Goal: Obtain resource: Obtain resource

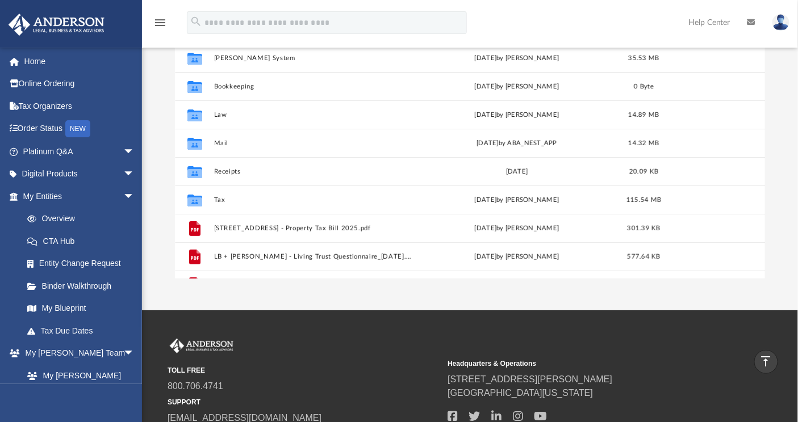
scroll to position [248, 581]
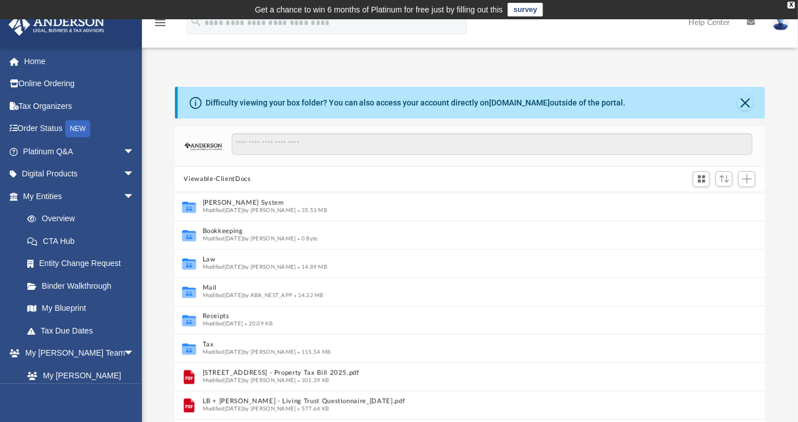
scroll to position [10, 10]
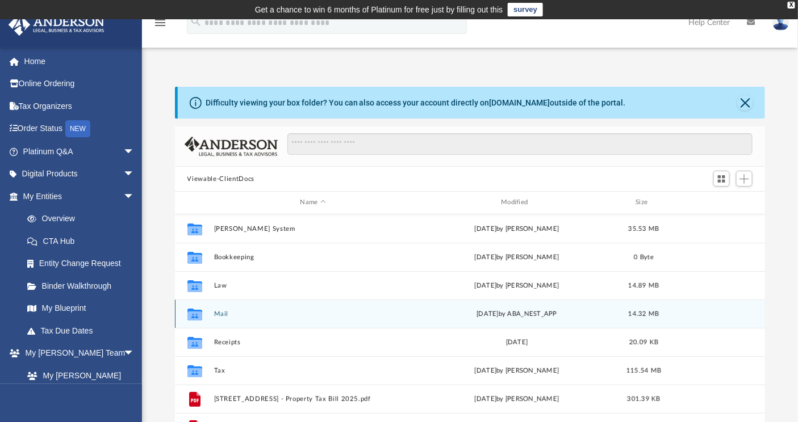
click at [222, 313] on button "Mail" at bounding box center [312, 314] width 199 height 7
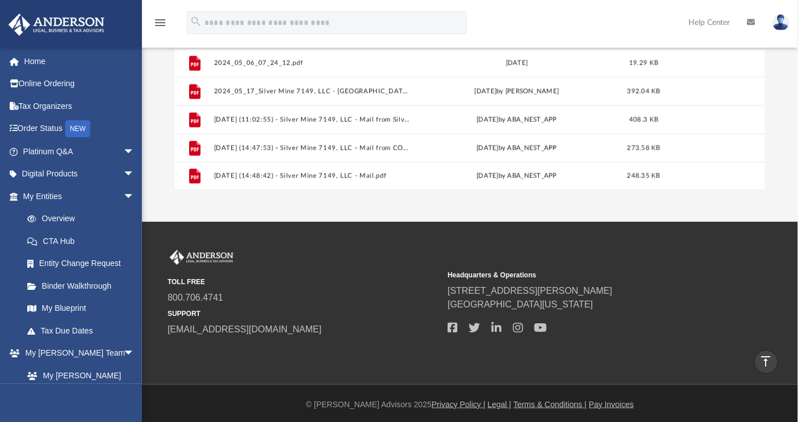
scroll to position [262, 0]
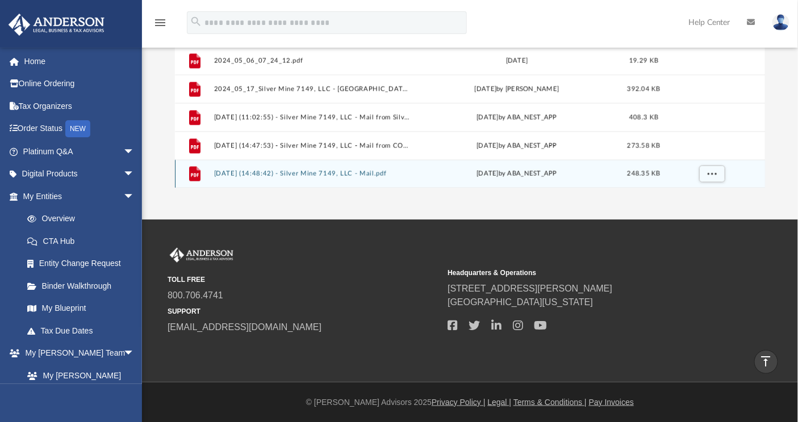
click at [261, 174] on button "2025.08.21 (14:48:42) - Silver Mine 7149, LLC - Mail.pdf" at bounding box center [312, 173] width 199 height 7
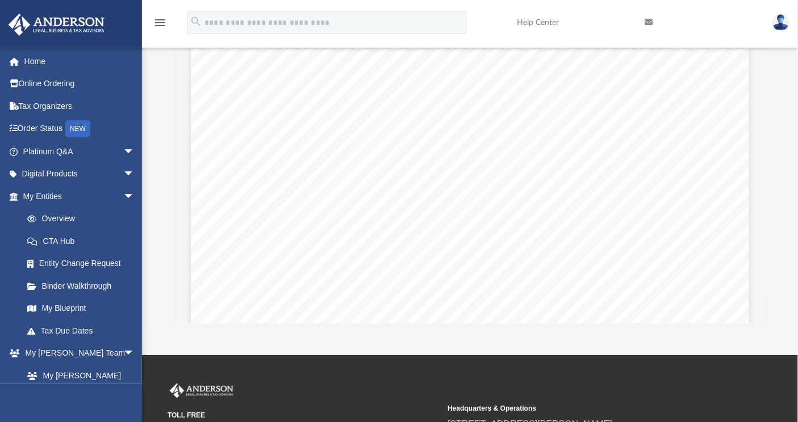
scroll to position [743, 0]
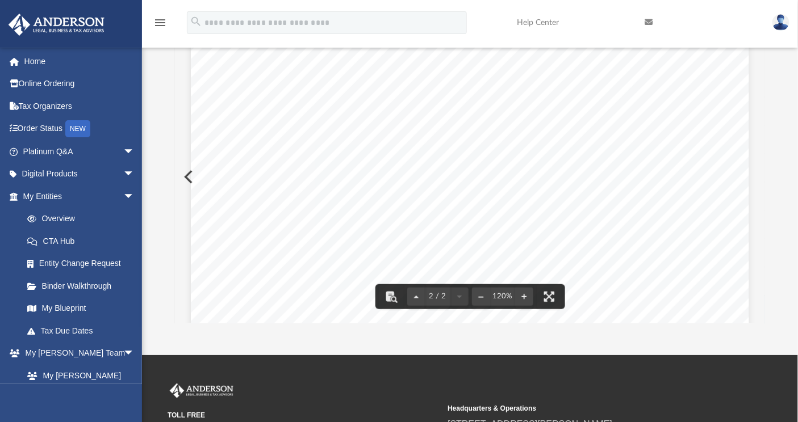
click at [191, 181] on div "Page 2" at bounding box center [470, 376] width 558 height 709
click at [44, 65] on link "Home" at bounding box center [80, 61] width 144 height 23
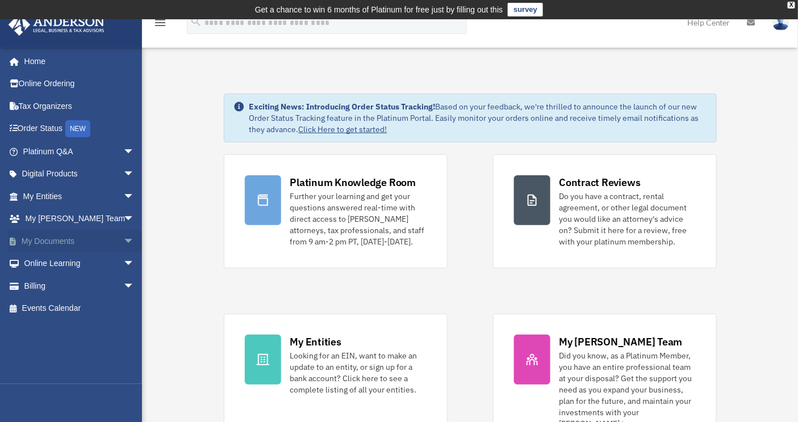
click at [73, 243] on link "My Documents arrow_drop_down" at bounding box center [80, 241] width 144 height 23
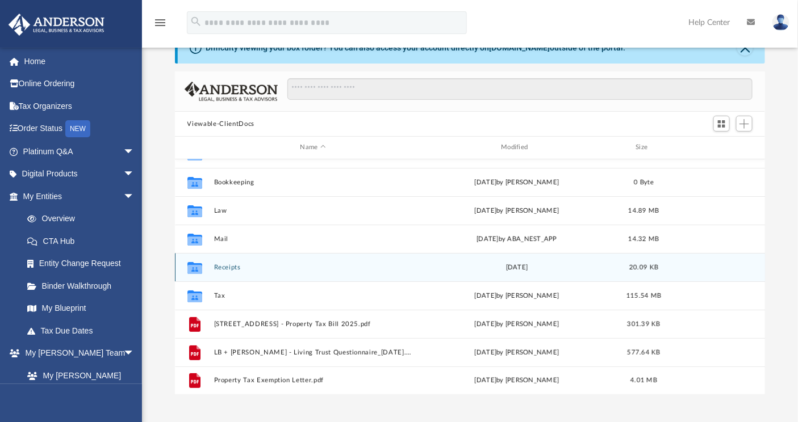
scroll to position [56, 0]
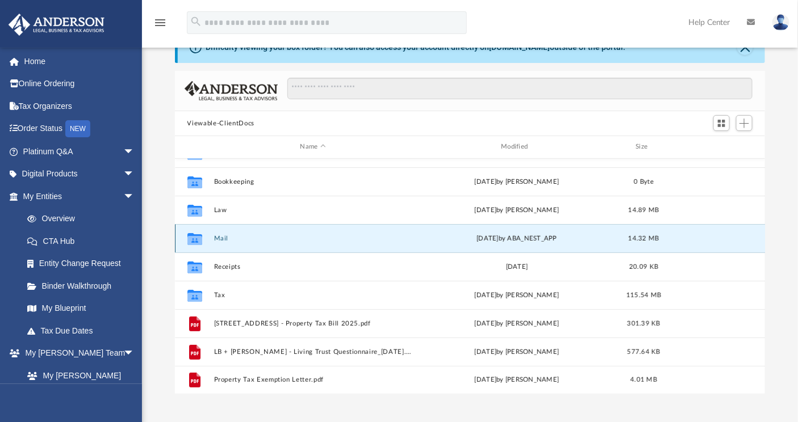
click at [221, 239] on button "Mail" at bounding box center [312, 238] width 199 height 7
click at [222, 123] on button "Viewable-ClientDocs" at bounding box center [220, 124] width 67 height 10
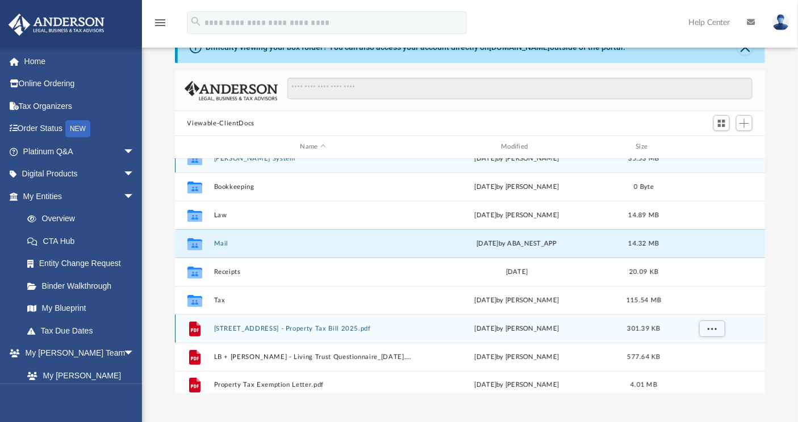
scroll to position [0, 0]
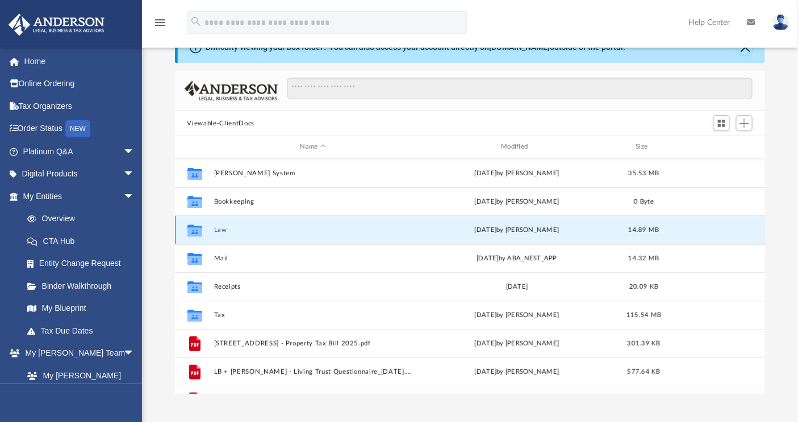
click at [223, 232] on button "Law" at bounding box center [312, 230] width 199 height 7
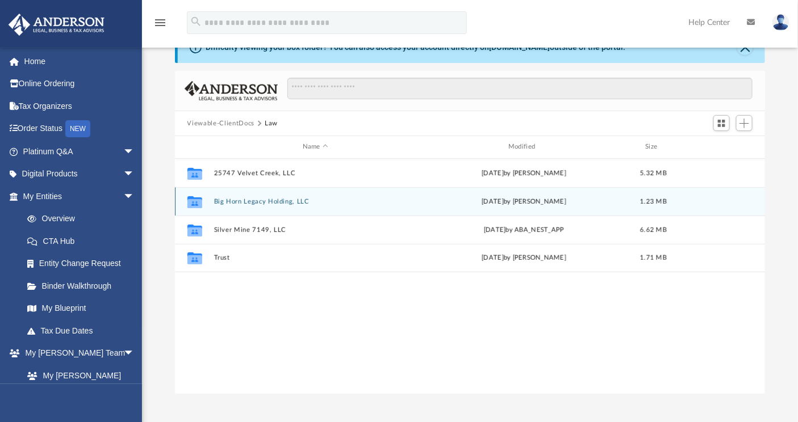
click at [246, 202] on button "Big Horn Legacy Holding, LLC" at bounding box center [314, 201] width 203 height 7
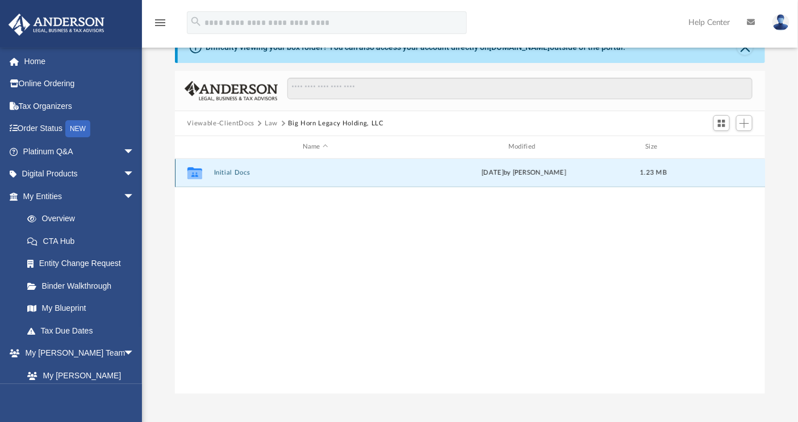
click at [228, 174] on button "Initial Docs" at bounding box center [314, 172] width 203 height 7
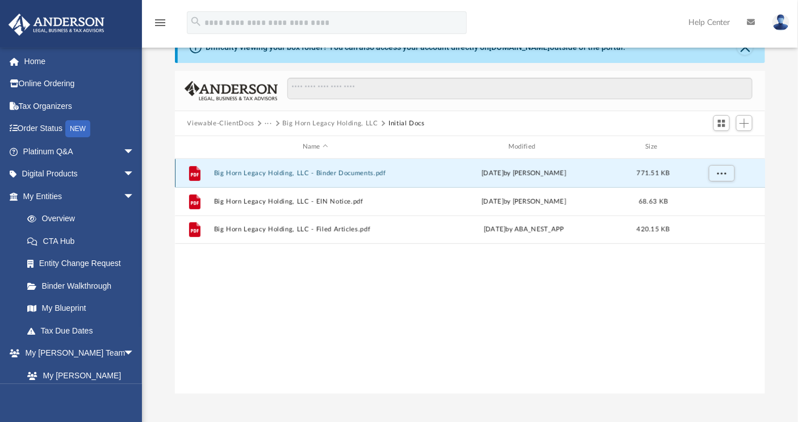
click at [342, 171] on button "Big Horn Legacy Holding, LLC - Binder Documents.pdf" at bounding box center [314, 173] width 203 height 7
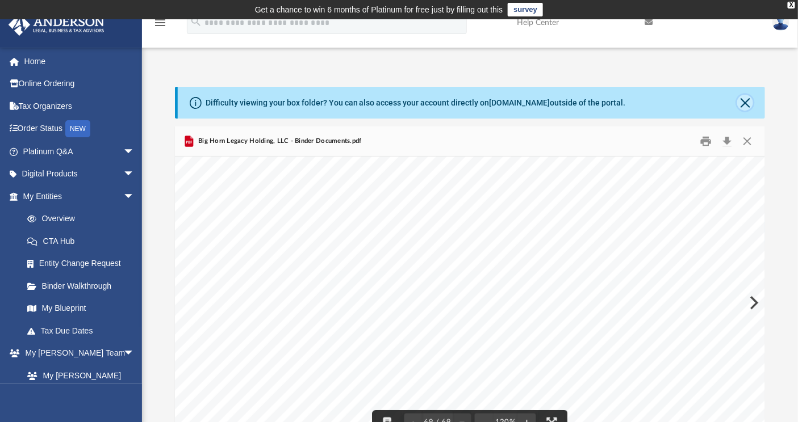
click at [741, 104] on button "Close" at bounding box center [745, 103] width 16 height 16
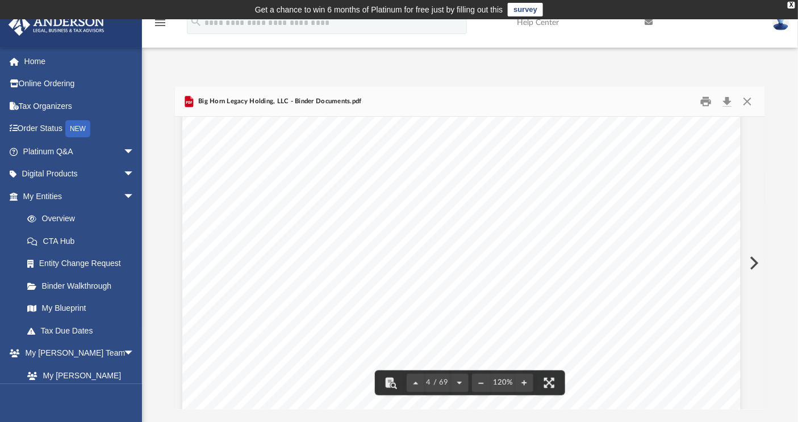
scroll to position [0, 9]
click at [747, 106] on button "Close" at bounding box center [747, 102] width 20 height 18
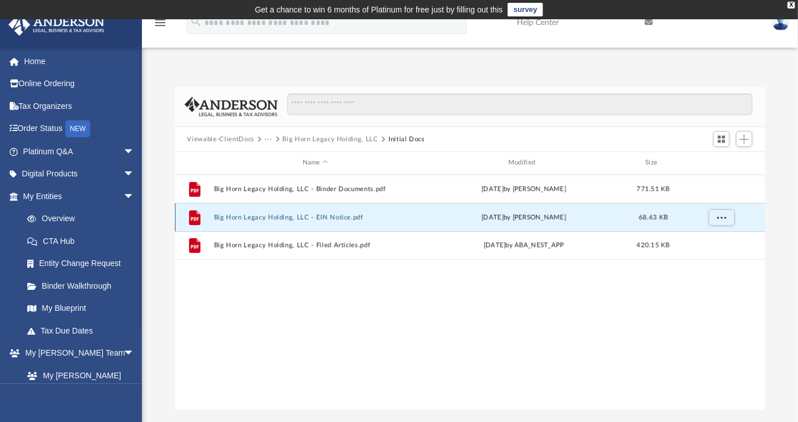
click at [267, 217] on button "Big Horn Legacy Holding, LLC - EIN Notice.pdf" at bounding box center [314, 217] width 203 height 7
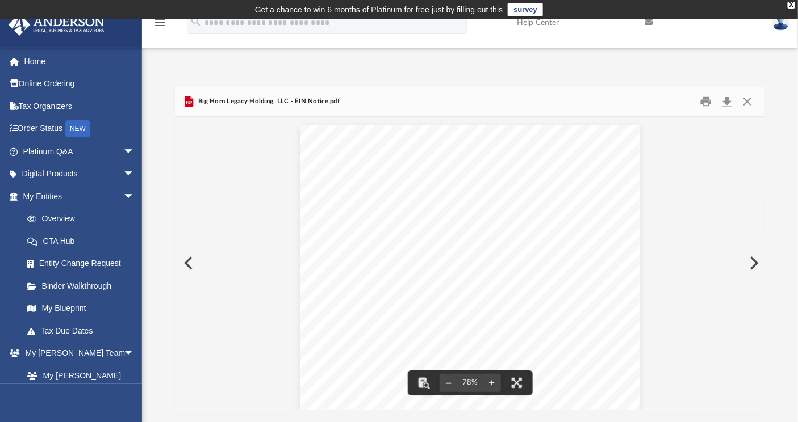
scroll to position [2, 0]
click at [186, 262] on button "Preview" at bounding box center [187, 264] width 25 height 32
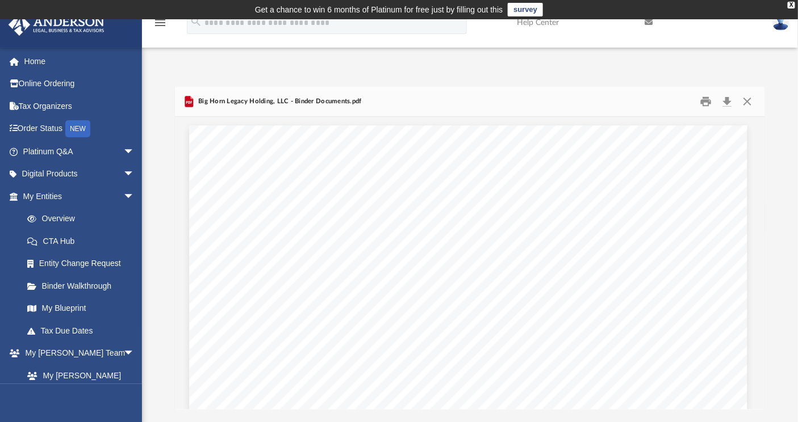
scroll to position [0, 2]
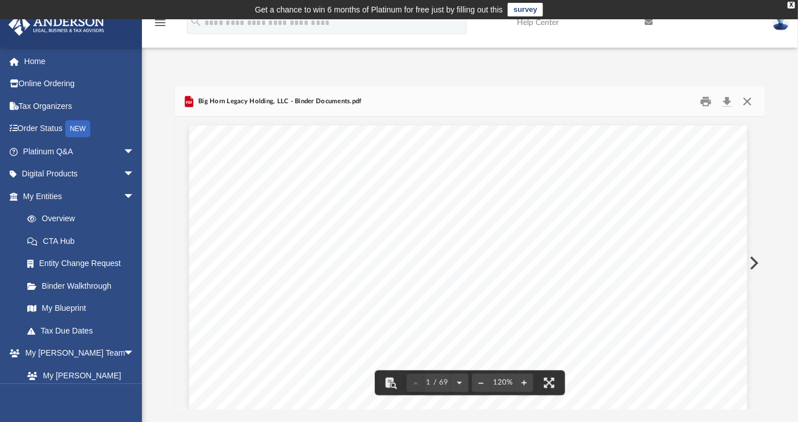
click at [751, 104] on button "Close" at bounding box center [747, 102] width 20 height 18
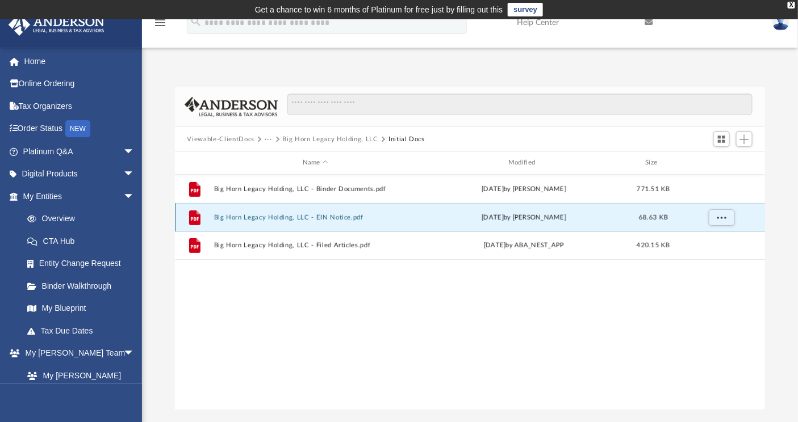
click at [338, 221] on button "Big Horn Legacy Holding, LLC - EIN Notice.pdf" at bounding box center [314, 217] width 203 height 7
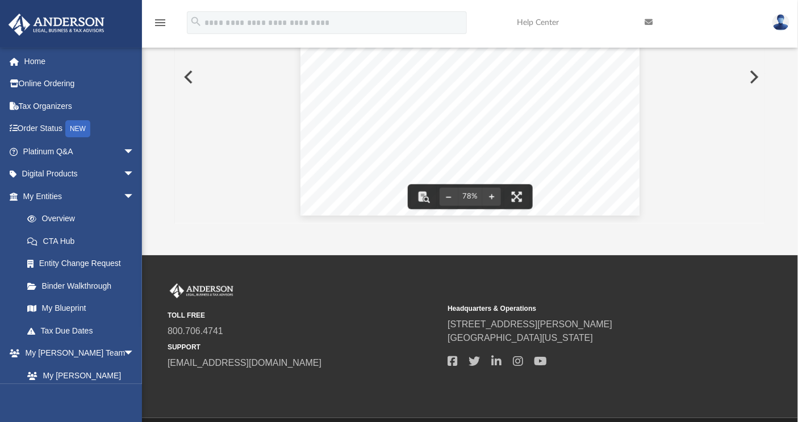
scroll to position [0, 0]
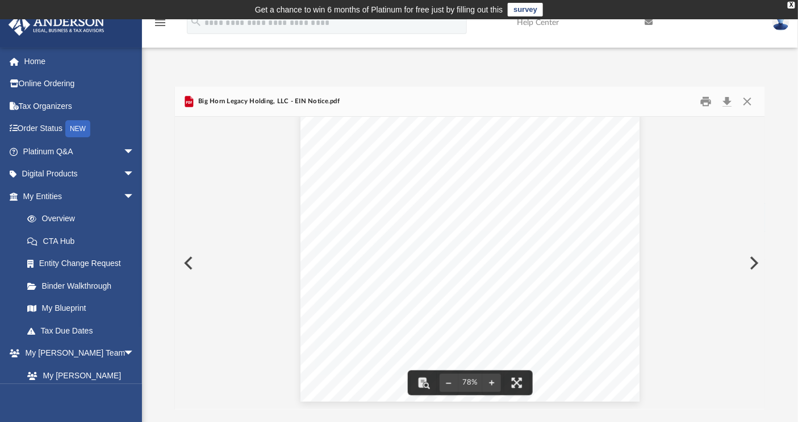
click at [754, 264] on button "Preview" at bounding box center [752, 264] width 25 height 32
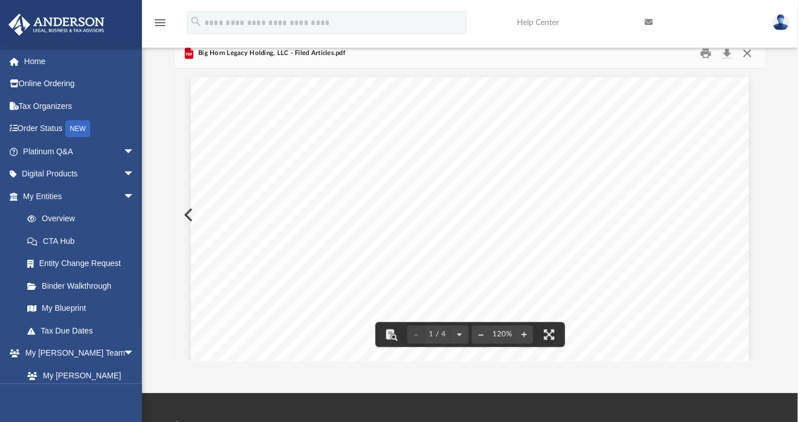
click at [752, 55] on button "Close" at bounding box center [747, 54] width 20 height 18
